Goal: Task Accomplishment & Management: Manage account settings

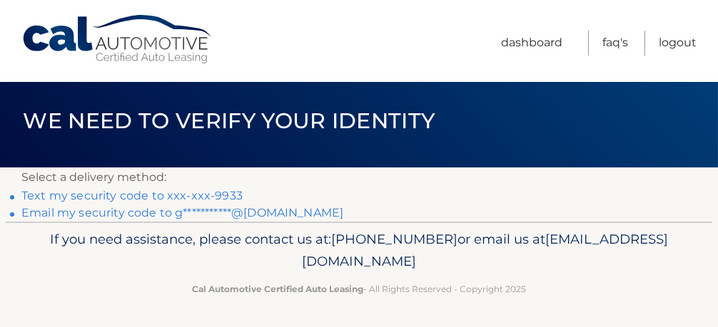
scroll to position [9, 0]
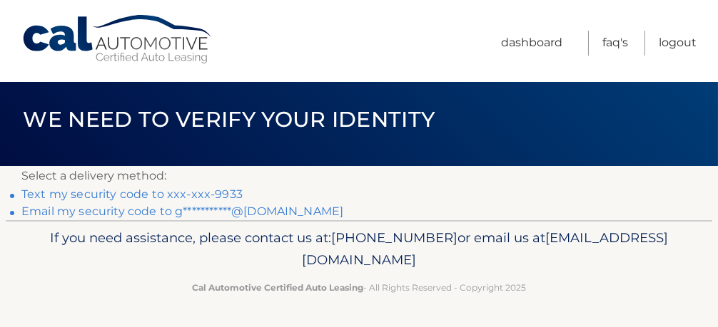
click at [119, 192] on link "Text my security code to xxx-xxx-9933" at bounding box center [131, 195] width 221 height 14
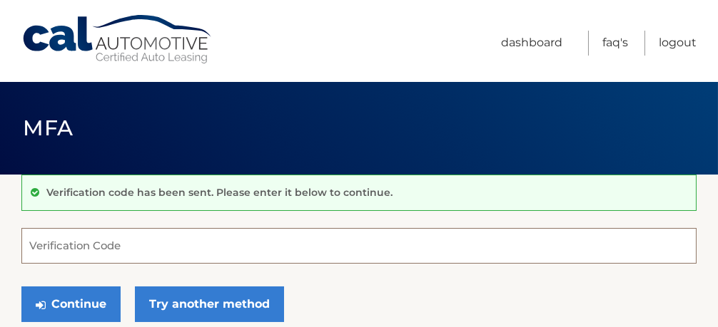
click at [98, 245] on input "Verification Code" at bounding box center [358, 246] width 675 height 36
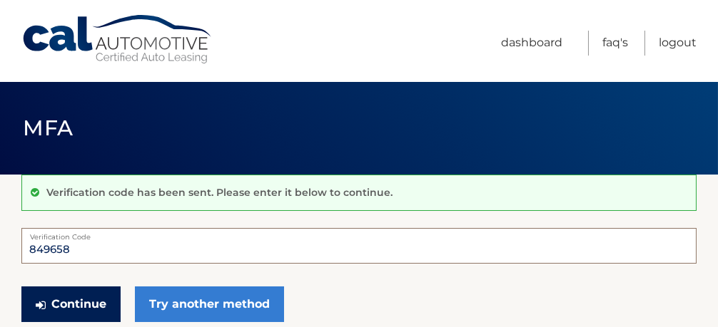
type input "849658"
click at [85, 305] on button "Continue" at bounding box center [70, 305] width 99 height 36
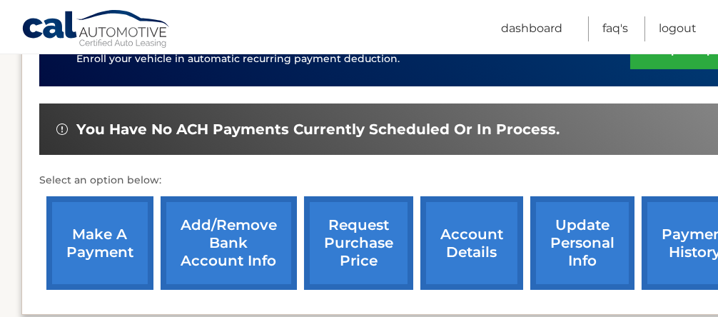
scroll to position [428, 0]
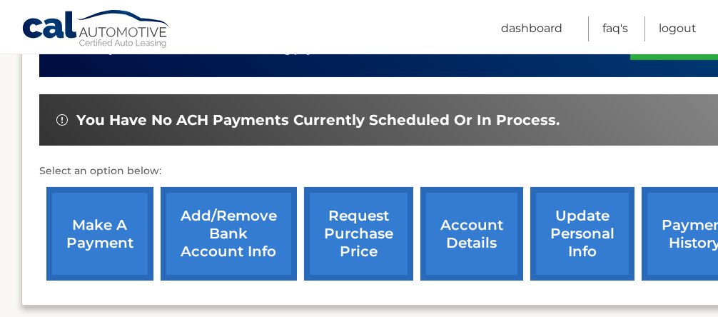
click at [106, 219] on link "make a payment" at bounding box center [99, 233] width 107 height 93
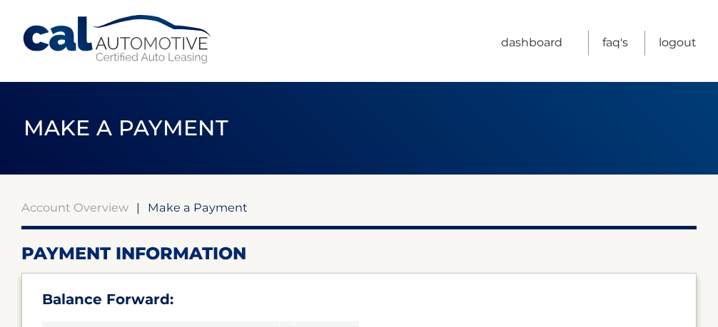
select select "ZjdjMzRmY2EtY2U2My00MGIzLThlMzEtZmRmOWQyZGEyNzFi"
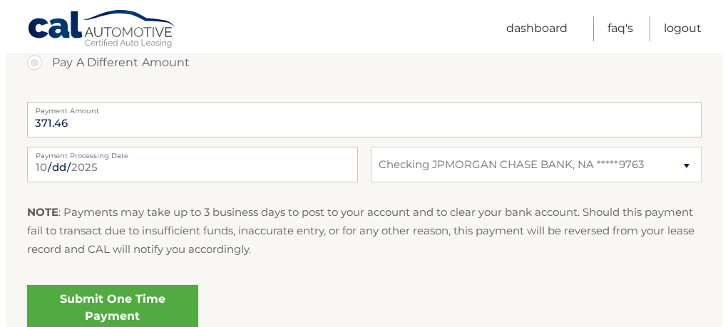
scroll to position [684, 0]
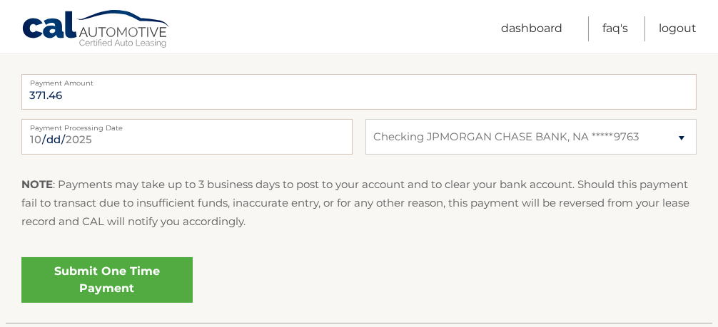
click at [128, 283] on link "Submit One Time Payment" at bounding box center [106, 281] width 171 height 46
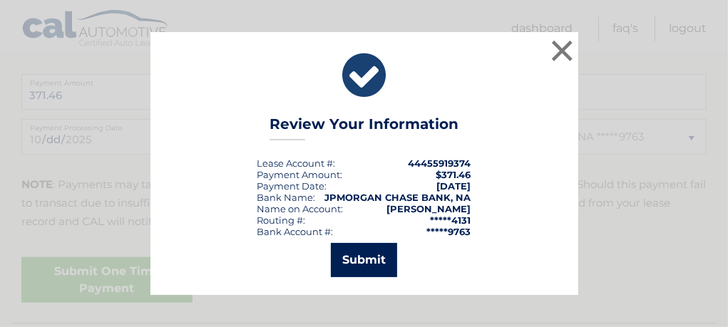
click at [365, 262] on button "Submit" at bounding box center [364, 260] width 66 height 34
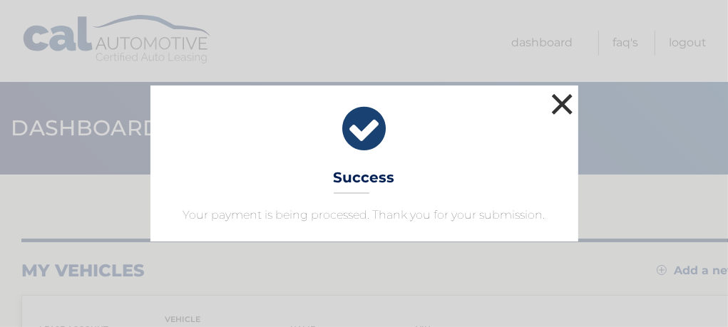
click at [563, 103] on button "×" at bounding box center [563, 104] width 29 height 29
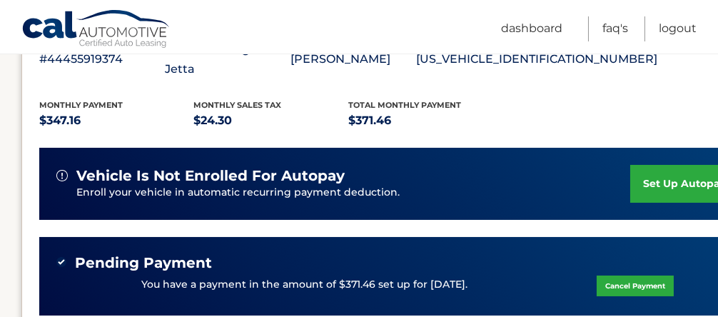
scroll to position [313, 0]
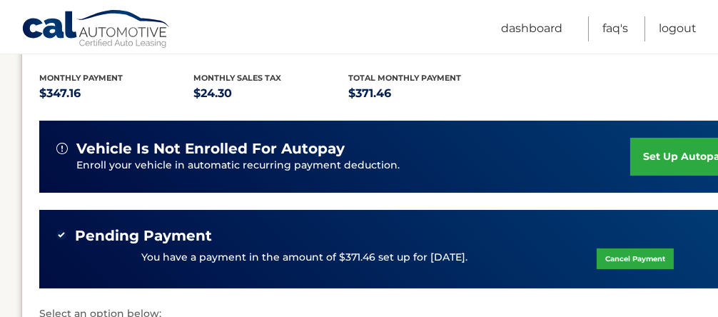
click at [667, 138] on link "set up autopay" at bounding box center [684, 157] width 108 height 38
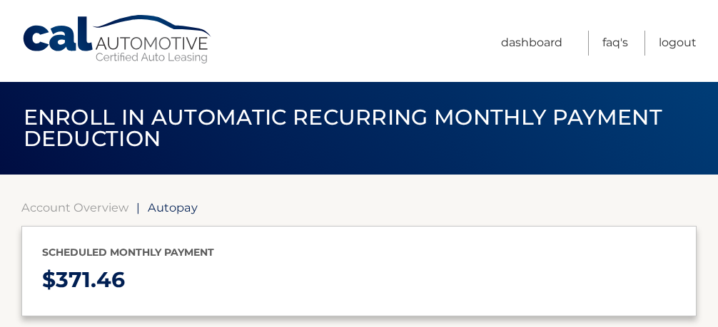
select select "ZjdjMzRmY2EtY2U2My00MGIzLThlMzEtZmRmOWQyZGEyNzFi"
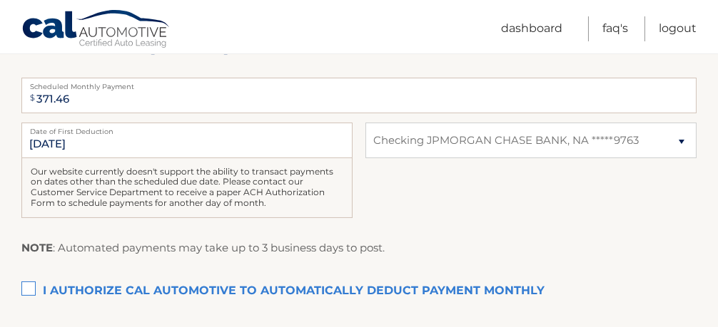
scroll to position [332, 0]
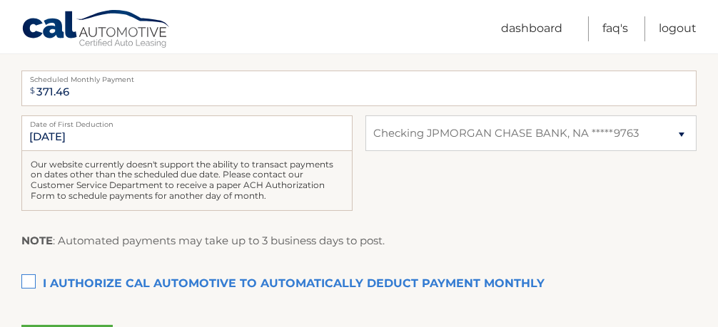
click at [706, 238] on section "Account Overview | Autopay Scheduled monthly payment $ 371.46 Payment Informati…" at bounding box center [359, 111] width 718 height 537
click at [519, 34] on link "Dashboard" at bounding box center [531, 28] width 61 height 25
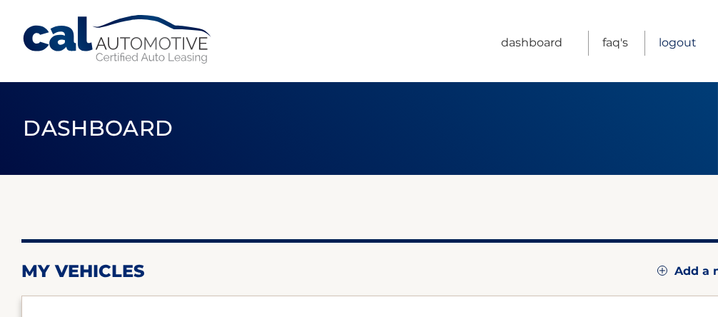
click at [668, 42] on link "Logout" at bounding box center [678, 43] width 38 height 25
